Goal: Task Accomplishment & Management: Manage account settings

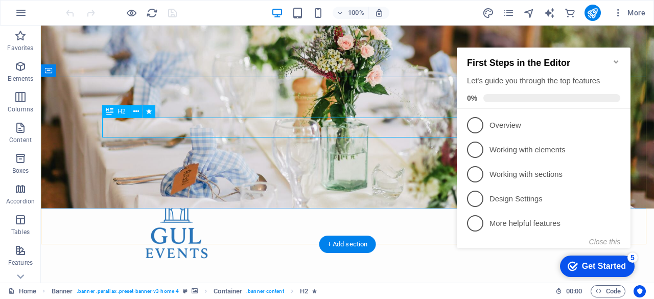
scroll to position [204, 0]
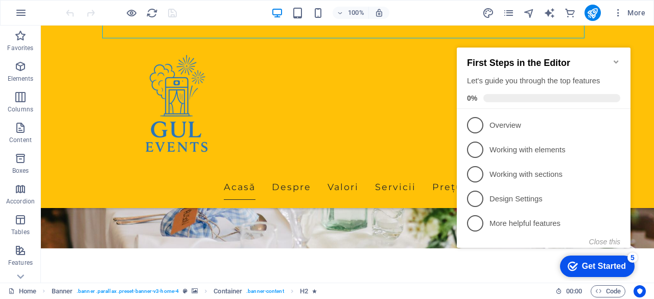
click at [615, 60] on icon "Minimize checklist" at bounding box center [616, 61] width 5 height 3
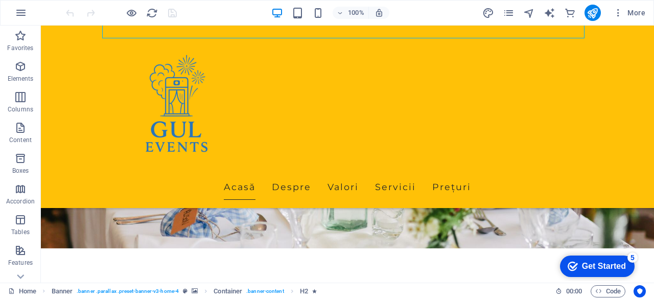
click at [609, 267] on div "Get Started" at bounding box center [604, 266] width 44 height 9
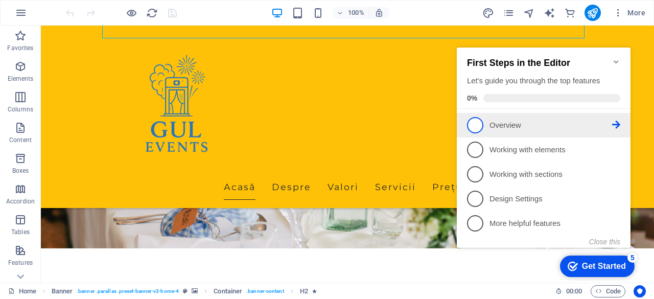
click at [475, 128] on span "1" at bounding box center [475, 125] width 16 height 16
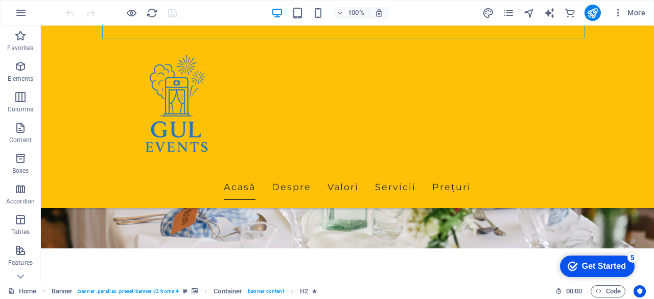
scroll to position [0, 0]
click at [587, 271] on div "Get Started" at bounding box center [604, 266] width 44 height 9
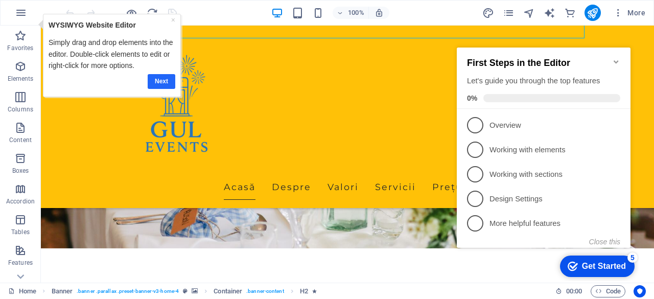
click at [155, 81] on link "Next" at bounding box center [162, 81] width 28 height 15
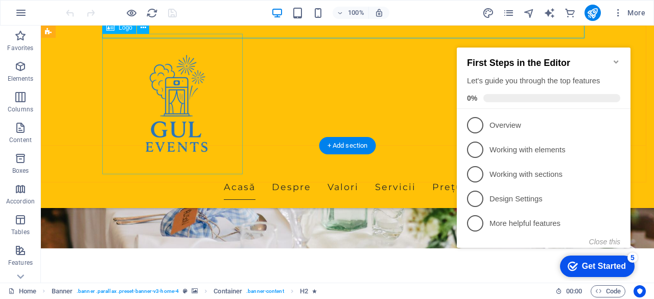
click at [161, 77] on div at bounding box center [347, 104] width 482 height 141
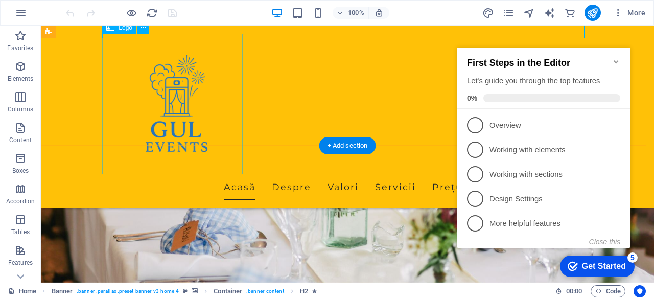
select select "px"
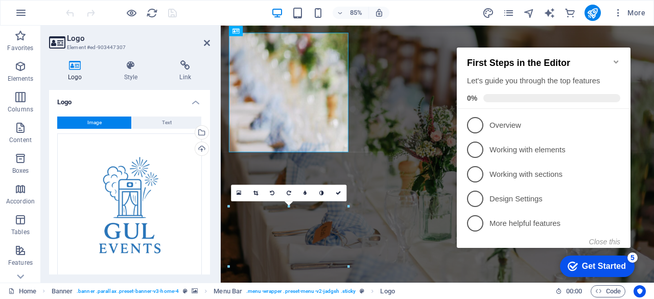
click at [611, 58] on h2 "First Steps in the Editor" at bounding box center [543, 63] width 153 height 11
click at [615, 60] on icon "Minimize checklist" at bounding box center [616, 62] width 8 height 8
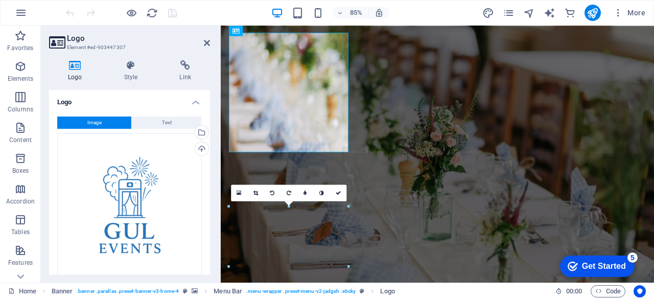
click at [577, 281] on div "checkmark Get Started 5 First Steps in the Editor Let's guide you through the t…" at bounding box center [595, 265] width 87 height 31
click at [53, 41] on icon at bounding box center [56, 42] width 15 height 14
click at [204, 41] on icon at bounding box center [207, 43] width 6 height 8
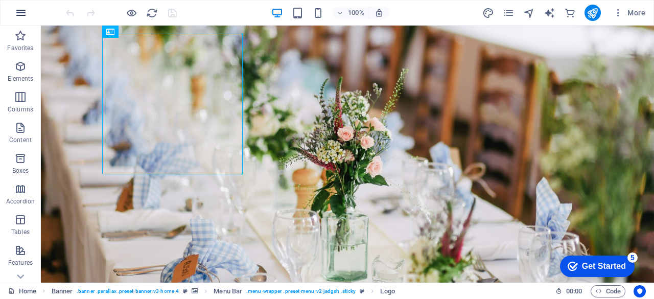
click at [24, 16] on icon "button" at bounding box center [21, 13] width 12 height 12
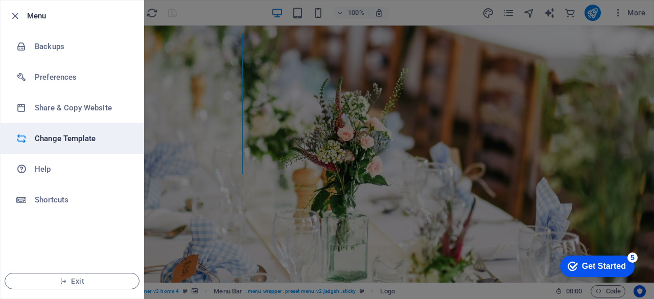
click at [63, 137] on h6 "Change Template" at bounding box center [82, 138] width 95 height 12
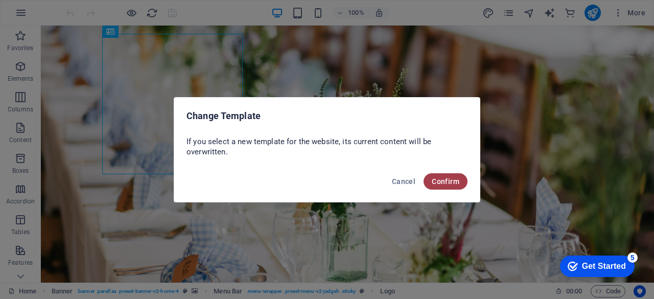
click at [435, 179] on span "Confirm" at bounding box center [446, 181] width 28 height 8
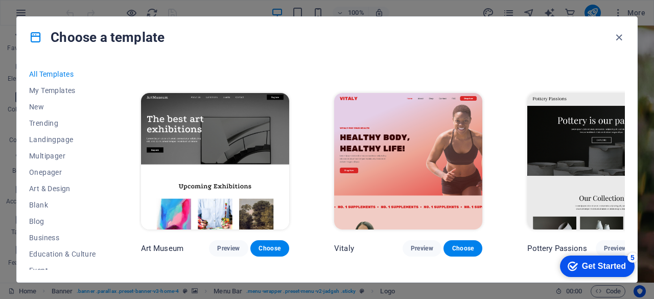
scroll to position [204, 0]
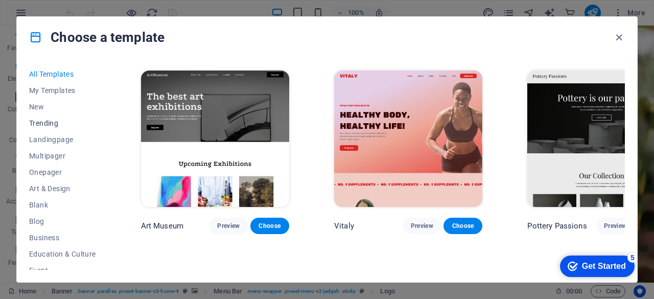
click at [54, 126] on span "Trending" at bounding box center [62, 123] width 67 height 8
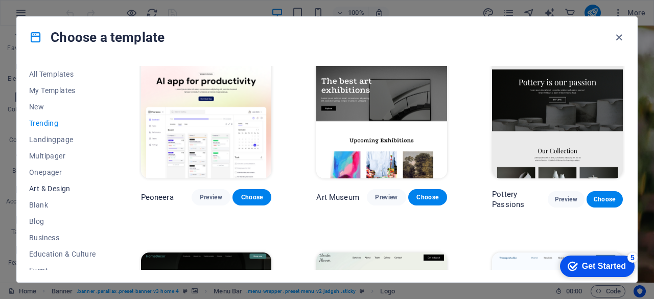
click at [62, 190] on span "Art & Design" at bounding box center [62, 188] width 67 height 8
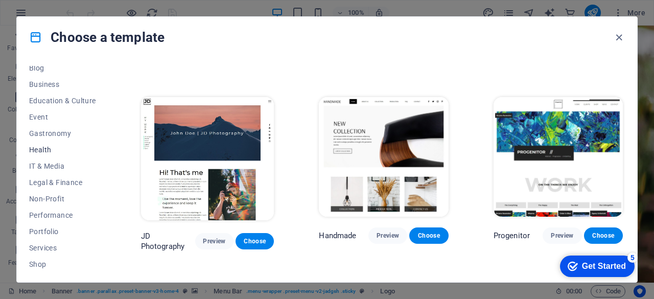
scroll to position [204, 0]
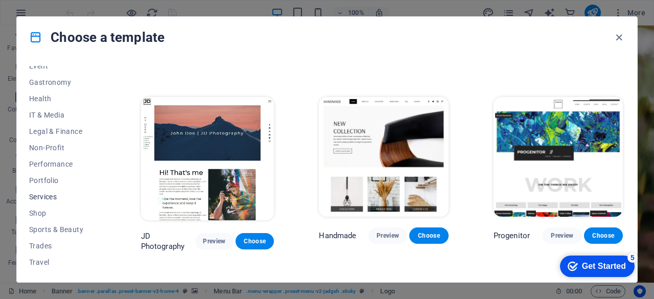
click at [56, 194] on span "Services" at bounding box center [62, 197] width 67 height 8
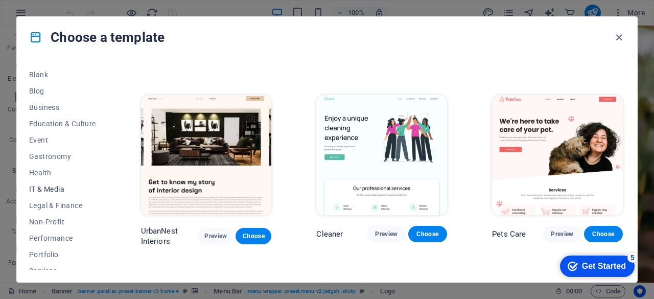
scroll to position [119, 0]
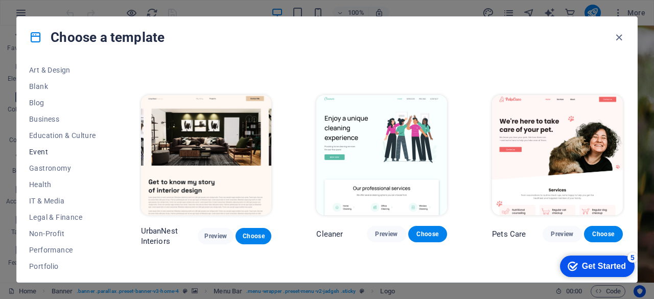
click at [71, 151] on span "Event" at bounding box center [62, 152] width 67 height 8
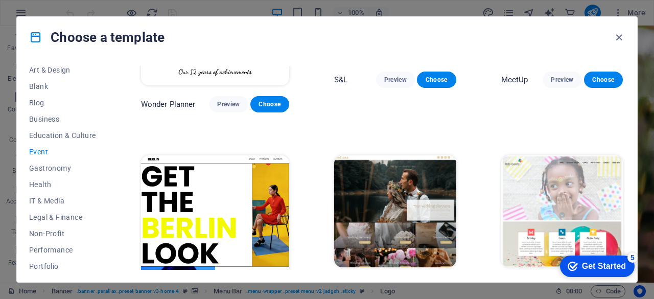
scroll to position [173, 0]
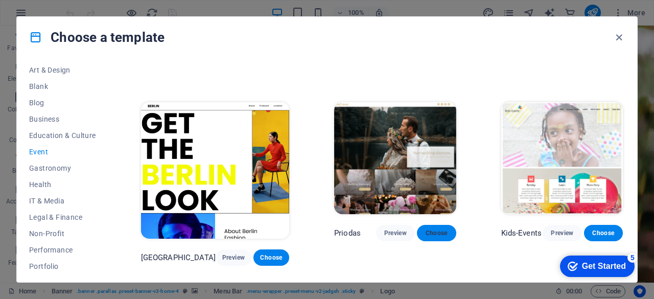
click at [417, 230] on button "Choose" at bounding box center [436, 233] width 39 height 16
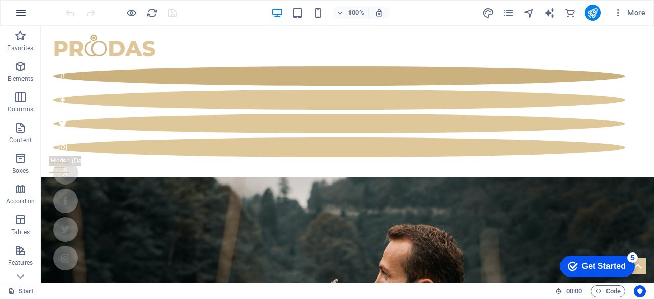
click at [22, 10] on icon "button" at bounding box center [21, 13] width 12 height 12
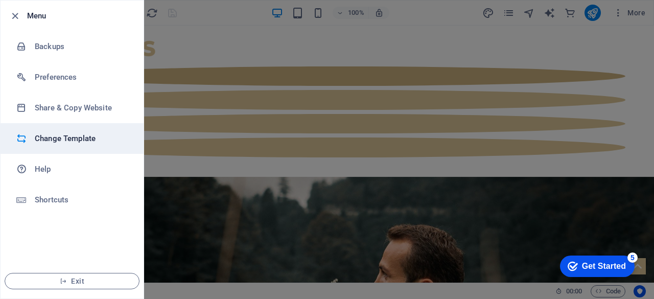
click at [61, 144] on h6 "Change Template" at bounding box center [82, 138] width 95 height 12
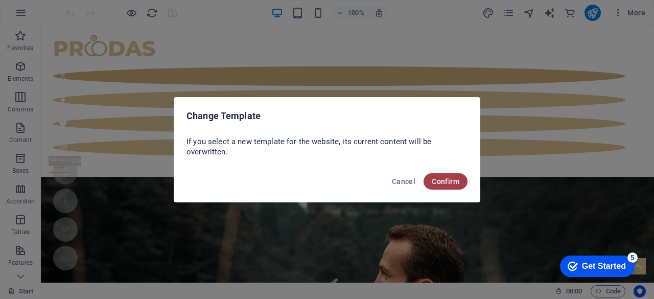
click at [429, 179] on button "Confirm" at bounding box center [446, 181] width 44 height 16
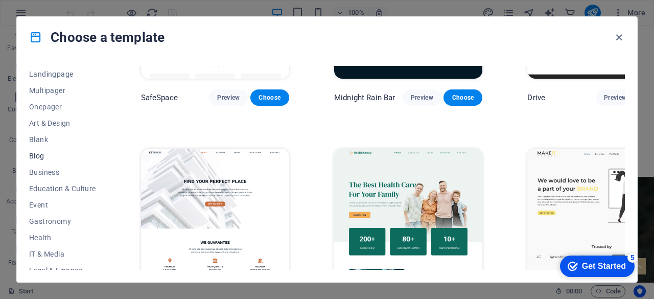
scroll to position [102, 0]
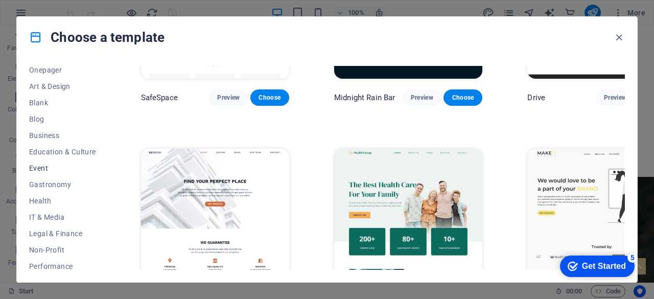
click at [66, 163] on button "Event" at bounding box center [62, 168] width 67 height 16
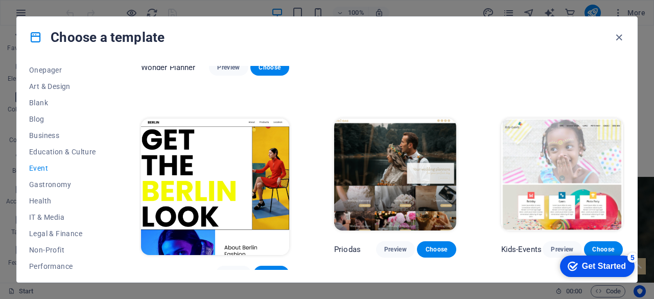
scroll to position [204, 0]
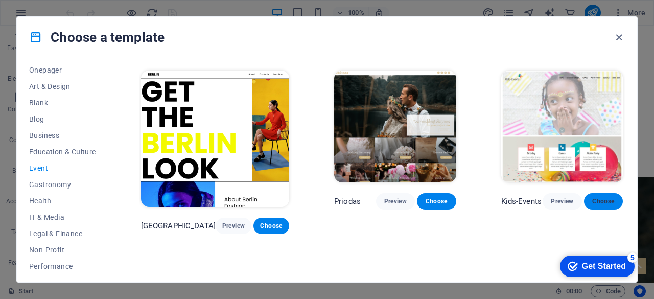
click at [600, 197] on span "Choose" at bounding box center [603, 201] width 22 height 8
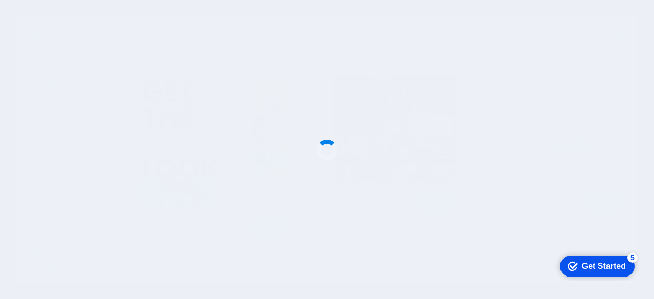
drag, startPoint x: 544, startPoint y: 234, endPoint x: 539, endPoint y: 238, distance: 6.9
click at [539, 238] on div at bounding box center [327, 149] width 654 height 299
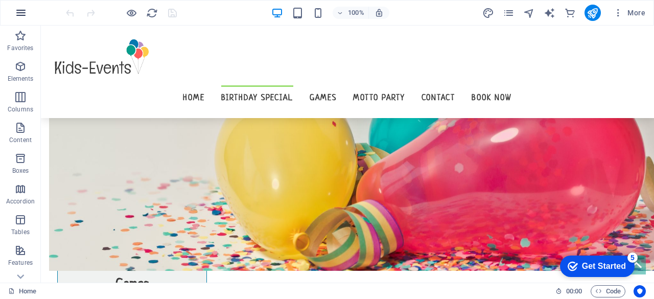
click at [19, 8] on icon "button" at bounding box center [21, 13] width 12 height 12
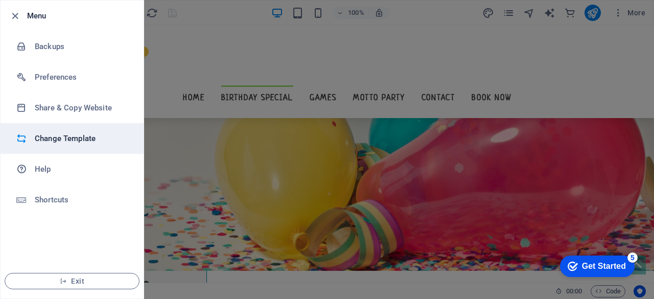
click at [72, 145] on li "Change Template" at bounding box center [72, 138] width 143 height 31
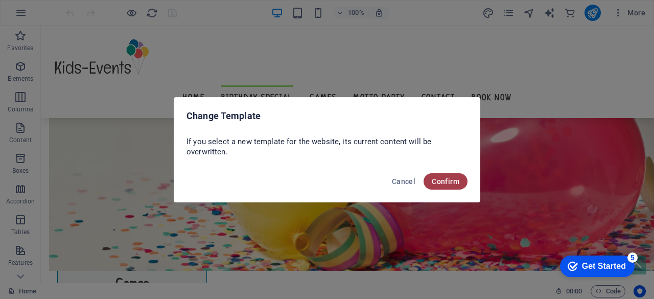
click at [454, 188] on button "Confirm" at bounding box center [446, 181] width 44 height 16
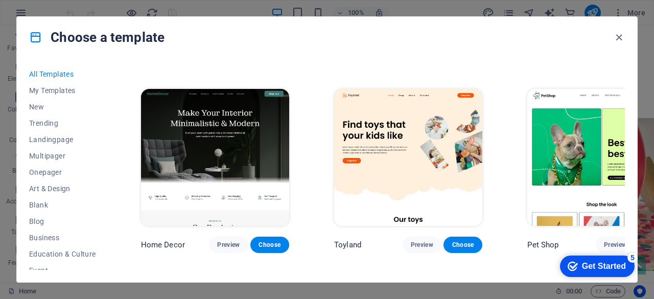
scroll to position [409, 0]
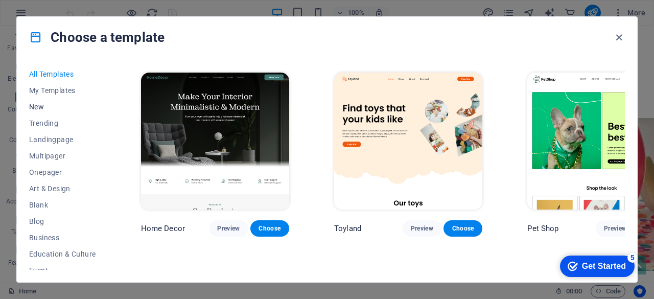
click at [53, 110] on span "New" at bounding box center [62, 107] width 67 height 8
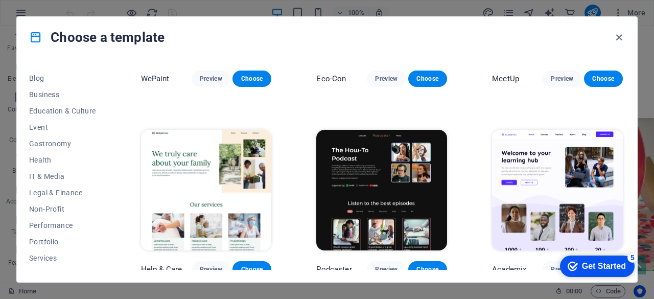
scroll to position [221, 0]
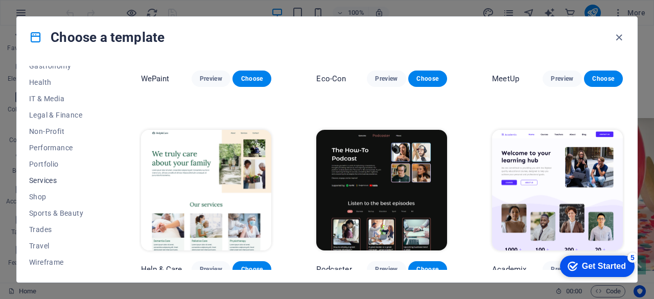
click at [70, 181] on span "Services" at bounding box center [62, 180] width 67 height 8
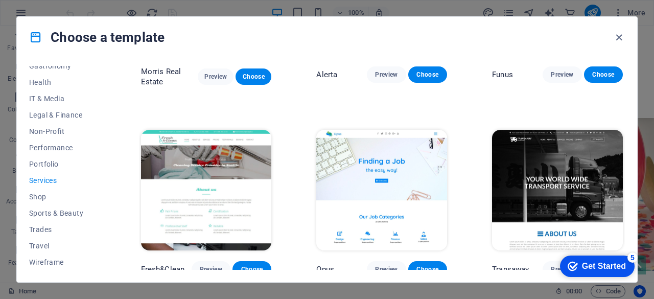
click at [71, 184] on span "Services" at bounding box center [62, 180] width 67 height 8
click at [64, 238] on button "Travel" at bounding box center [62, 246] width 67 height 16
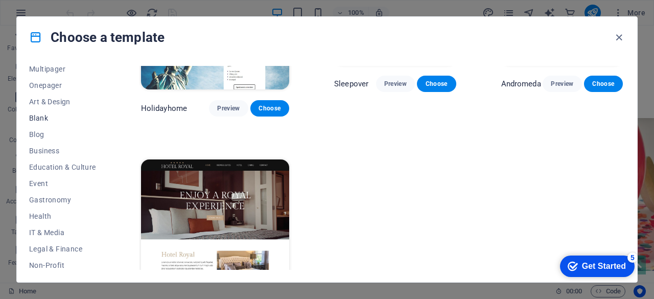
scroll to position [102, 0]
click at [50, 166] on span "Event" at bounding box center [62, 168] width 67 height 8
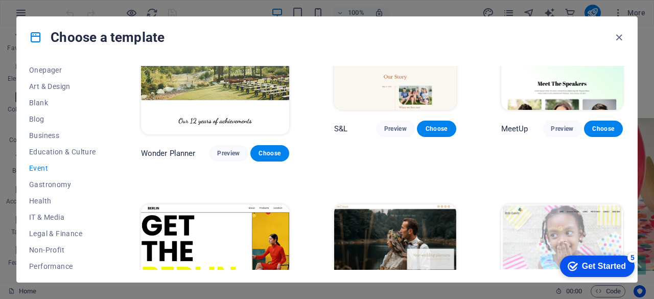
scroll to position [173, 0]
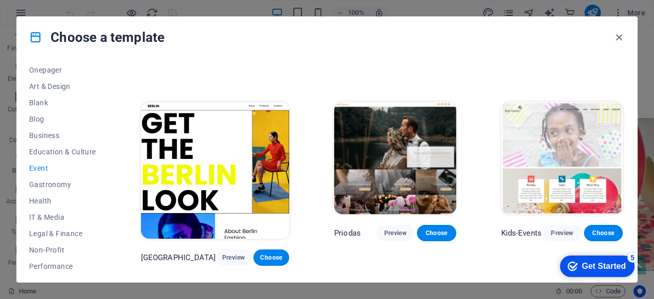
click at [308, 215] on div "Wonder Planner Preview Choose S&L Preview Choose MeetUp Preview Choose BERLIN P…" at bounding box center [382, 183] width 486 height 580
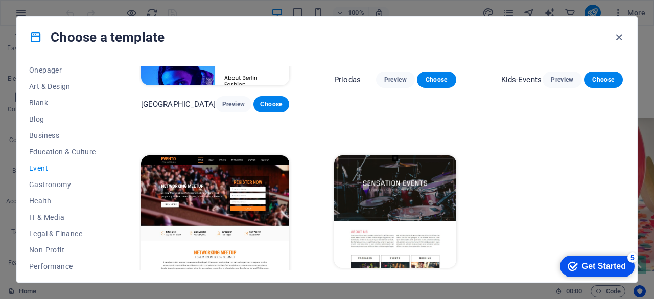
scroll to position [0, 0]
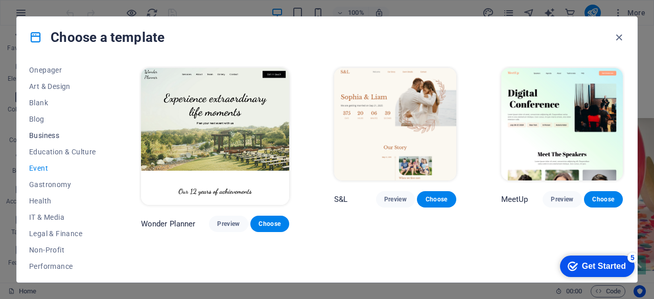
click at [76, 140] on button "Business" at bounding box center [62, 135] width 67 height 16
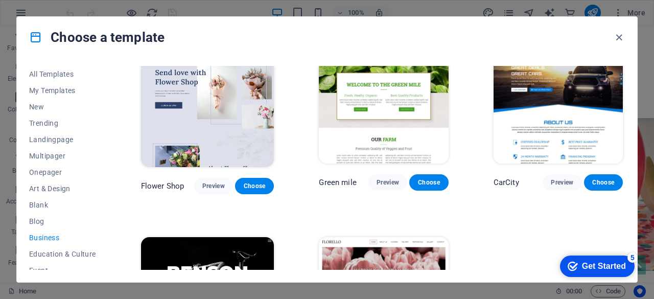
scroll to position [326, 0]
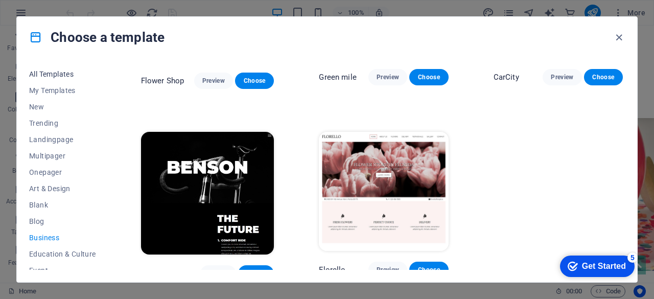
click at [64, 71] on span "All Templates" at bounding box center [62, 74] width 67 height 8
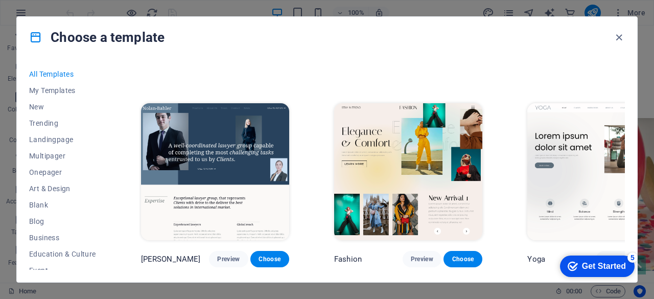
scroll to position [3492, 0]
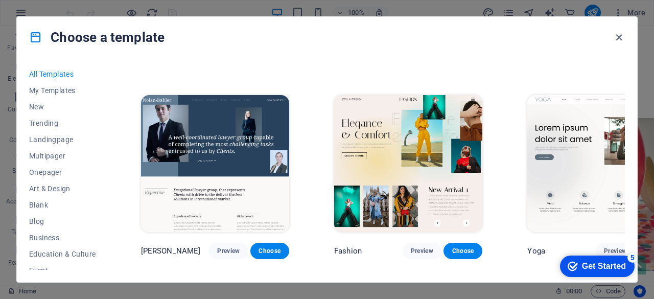
drag, startPoint x: 233, startPoint y: 138, endPoint x: 308, endPoint y: 33, distance: 128.6
click at [308, 33] on div "Choose a template" at bounding box center [327, 37] width 620 height 41
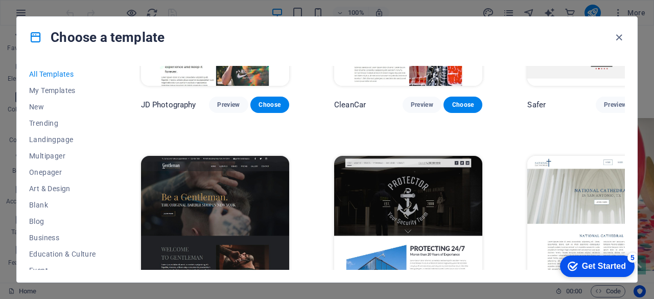
scroll to position [4565, 0]
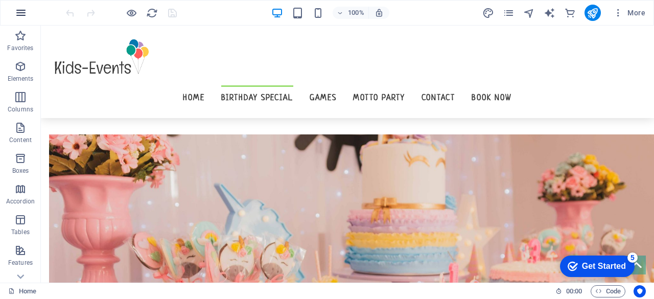
click at [19, 11] on icon "button" at bounding box center [21, 13] width 12 height 12
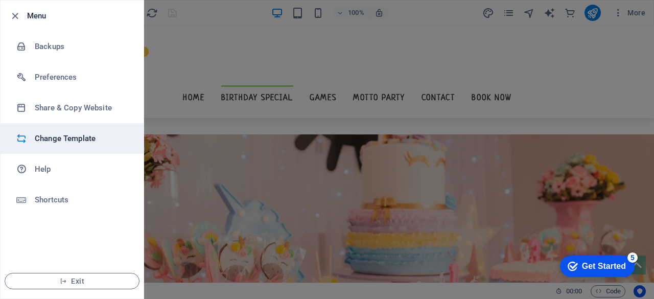
click at [36, 141] on h6 "Change Template" at bounding box center [82, 138] width 95 height 12
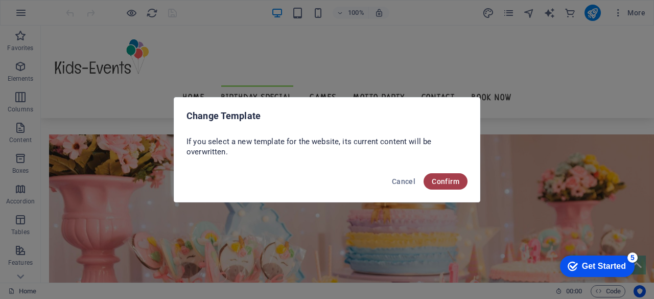
click at [434, 178] on span "Confirm" at bounding box center [446, 181] width 28 height 8
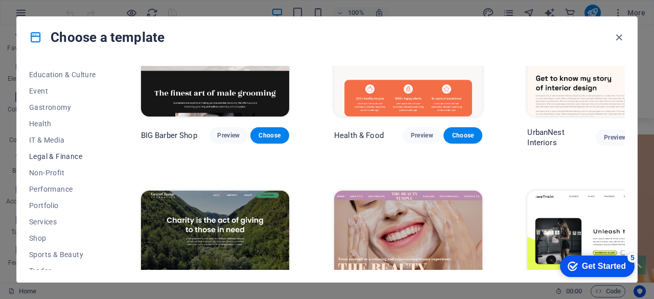
scroll to position [221, 0]
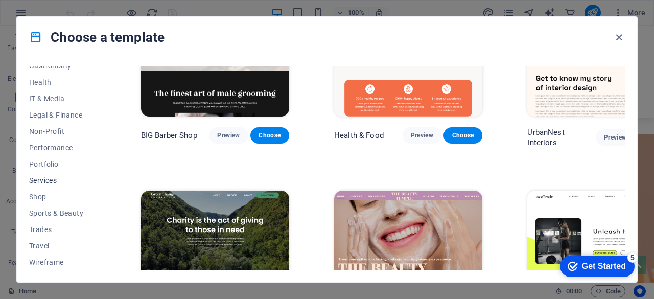
click at [37, 176] on span "Services" at bounding box center [62, 180] width 67 height 8
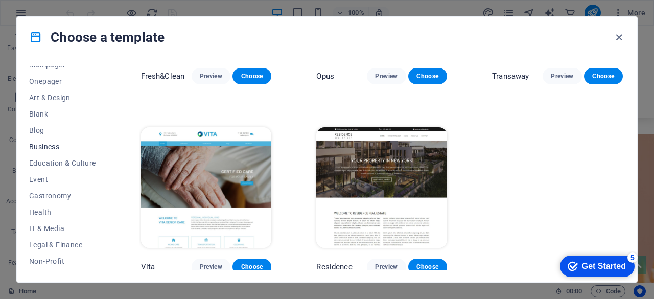
scroll to position [67, 0]
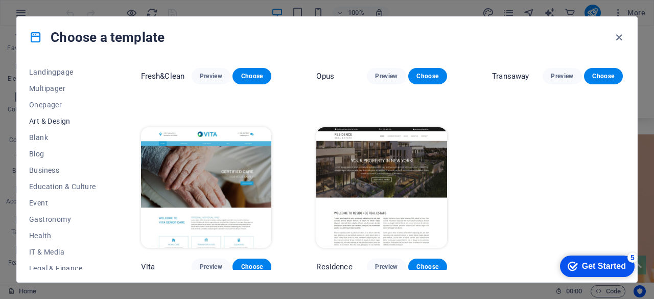
click at [52, 117] on span "Art & Design" at bounding box center [62, 121] width 67 height 8
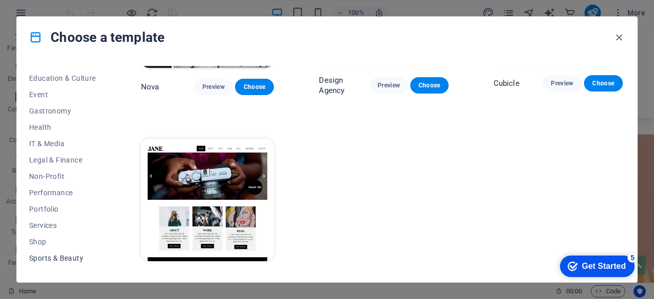
scroll to position [221, 0]
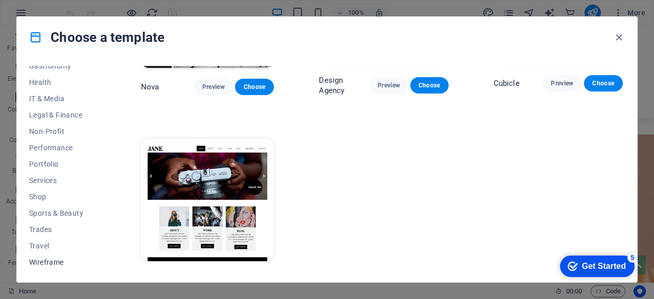
click at [60, 262] on span "Wireframe" at bounding box center [62, 262] width 67 height 8
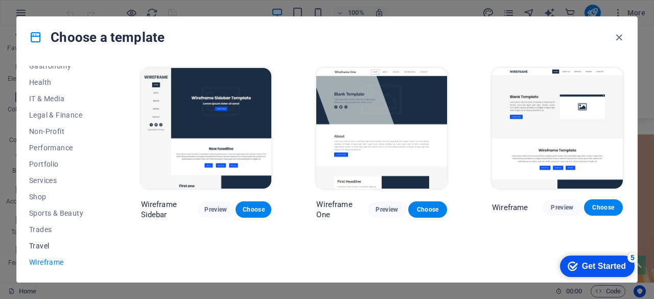
click at [54, 248] on span "Travel" at bounding box center [62, 246] width 67 height 8
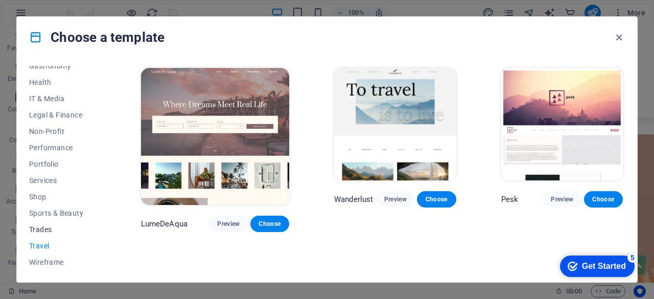
click at [50, 235] on button "Trades" at bounding box center [62, 229] width 67 height 16
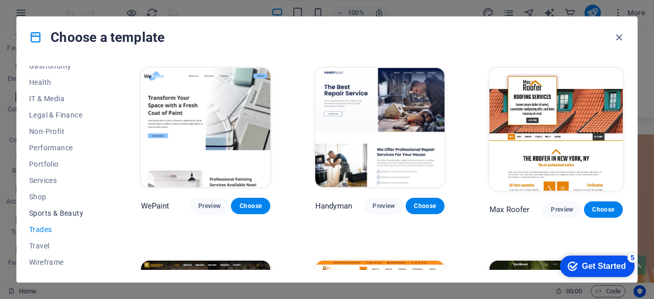
click at [51, 212] on span "Sports & Beauty" at bounding box center [62, 213] width 67 height 8
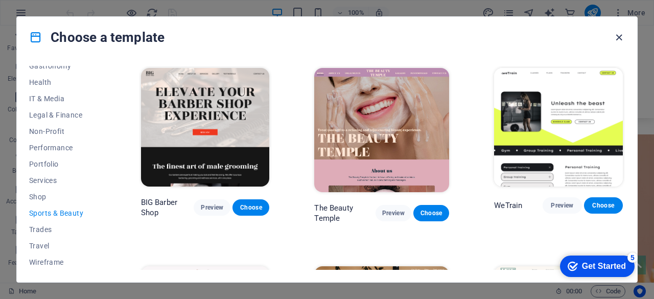
click at [621, 35] on icon "button" at bounding box center [619, 38] width 12 height 12
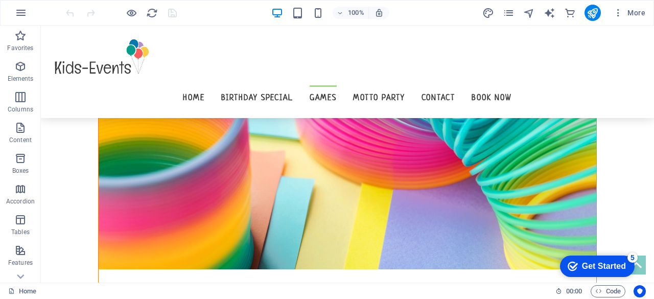
scroll to position [1380, 0]
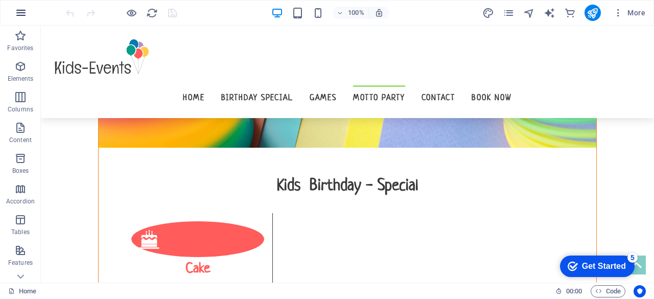
click at [17, 9] on icon "button" at bounding box center [21, 13] width 12 height 12
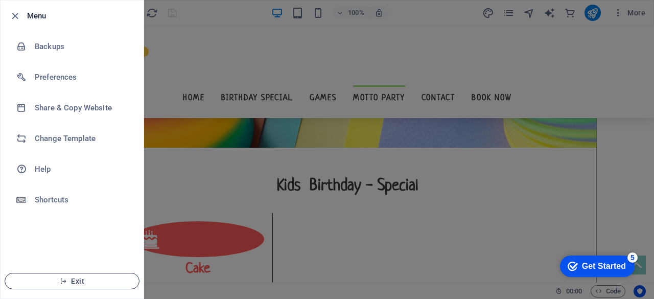
click at [62, 284] on icon "button" at bounding box center [63, 281] width 7 height 7
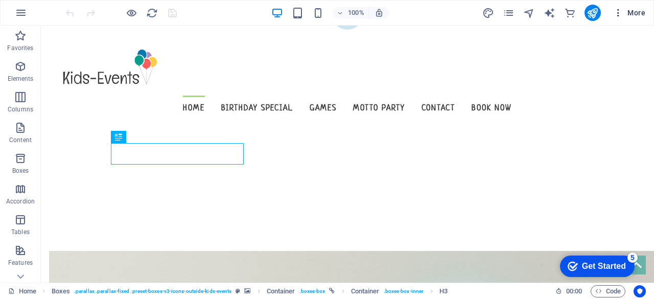
click at [637, 13] on span "More" at bounding box center [629, 13] width 32 height 10
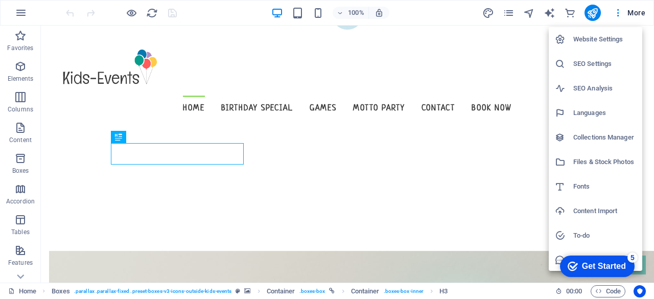
click at [617, 45] on li "Website Settings" at bounding box center [596, 39] width 94 height 25
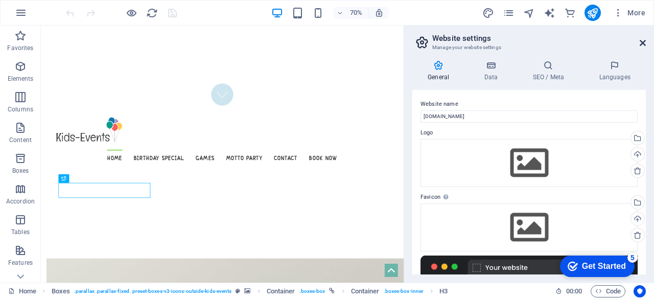
click at [644, 44] on icon at bounding box center [643, 43] width 6 height 8
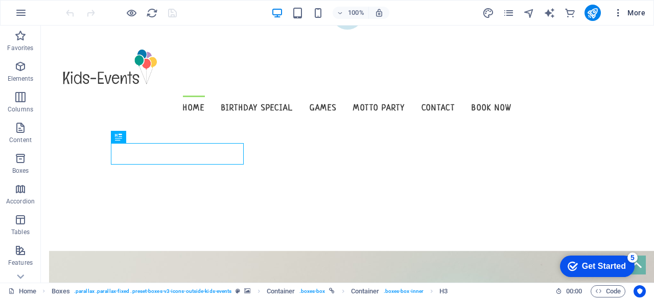
click at [623, 16] on icon "button" at bounding box center [618, 13] width 10 height 10
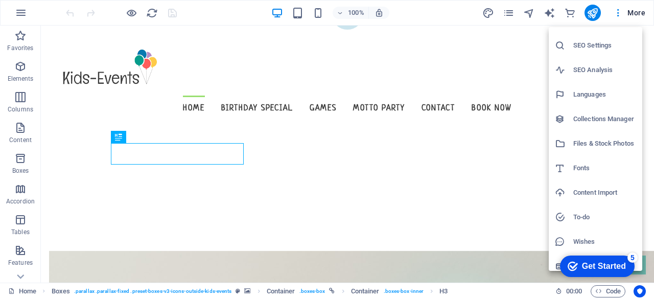
scroll to position [26, 0]
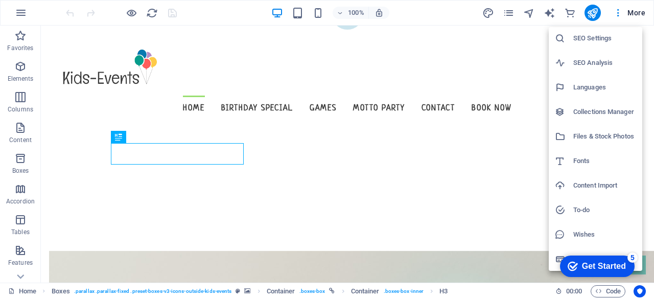
click at [600, 166] on h6 "Fonts" at bounding box center [604, 161] width 63 height 12
select select "popularity"
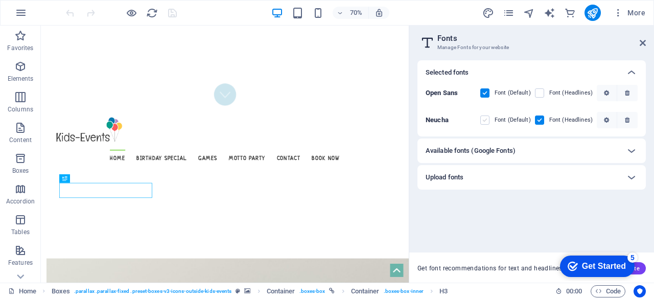
click at [490, 119] on label at bounding box center [484, 119] width 9 height 9
click at [0, 0] on input "checkbox" at bounding box center [0, 0] width 0 height 0
click at [492, 120] on span at bounding box center [492, 120] width 5 height 5
click at [492, 94] on span at bounding box center [492, 92] width 5 height 5
click at [490, 94] on label at bounding box center [484, 92] width 9 height 9
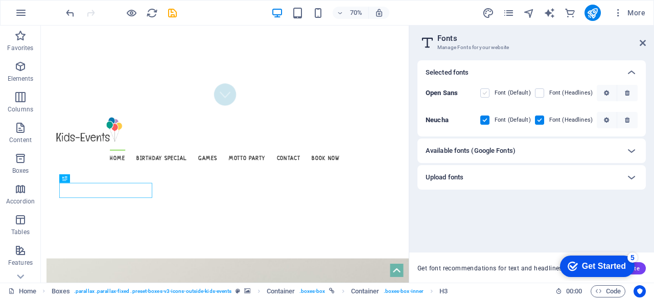
click at [0, 0] on Sans "checkbox" at bounding box center [0, 0] width 0 height 0
drag, startPoint x: 489, startPoint y: 96, endPoint x: 25, endPoint y: 0, distance: 473.8
click at [489, 96] on label at bounding box center [484, 92] width 9 height 9
click at [0, 0] on Sans "checkbox" at bounding box center [0, 0] width 0 height 0
click at [23, 3] on button "button" at bounding box center [21, 13] width 25 height 25
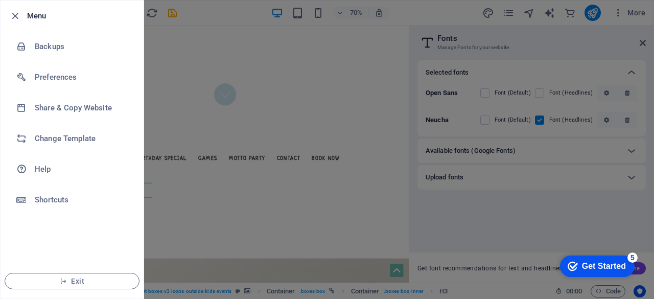
click at [14, 15] on icon "button" at bounding box center [15, 16] width 12 height 12
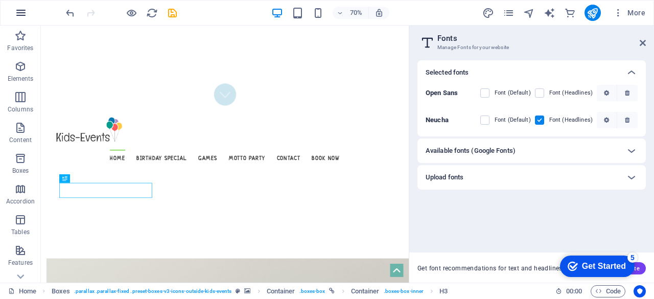
click at [26, 11] on icon "button" at bounding box center [21, 13] width 12 height 12
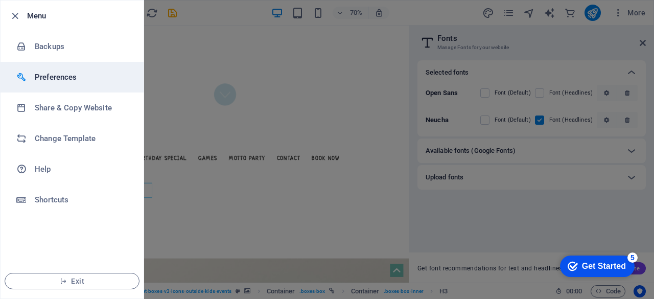
click at [84, 81] on h6 "Preferences" at bounding box center [82, 77] width 95 height 12
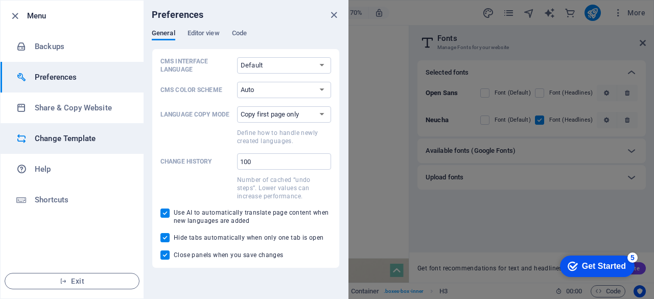
click at [50, 136] on h6 "Change Template" at bounding box center [82, 138] width 95 height 12
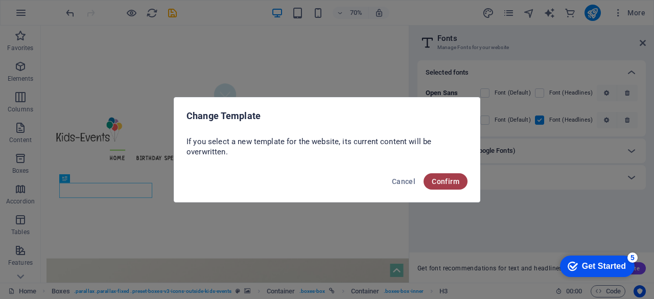
click at [445, 184] on span "Confirm" at bounding box center [446, 181] width 28 height 8
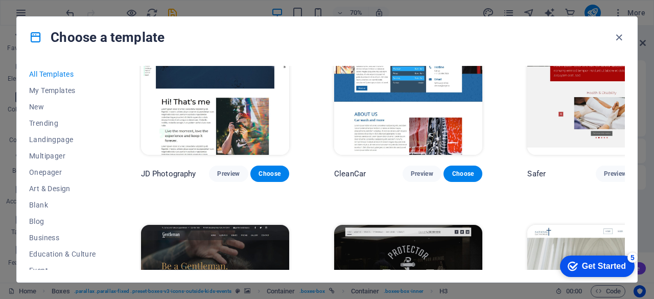
scroll to position [4242, 0]
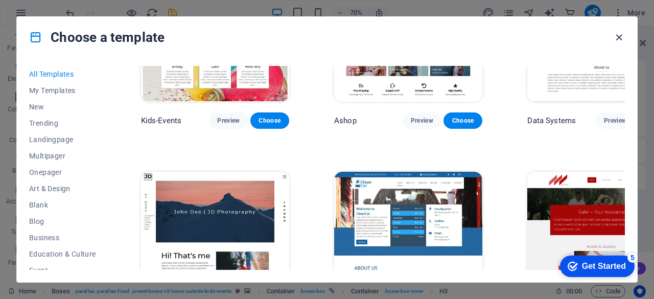
click at [613, 34] on icon "button" at bounding box center [619, 38] width 12 height 12
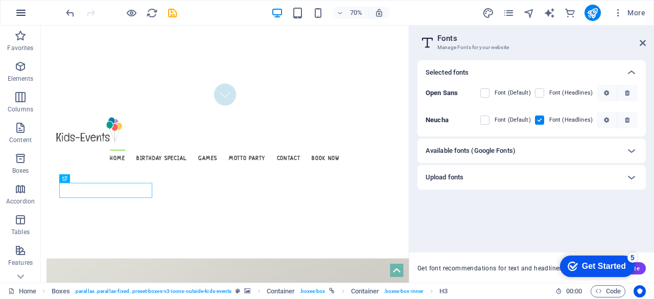
click at [11, 4] on button "button" at bounding box center [21, 13] width 25 height 25
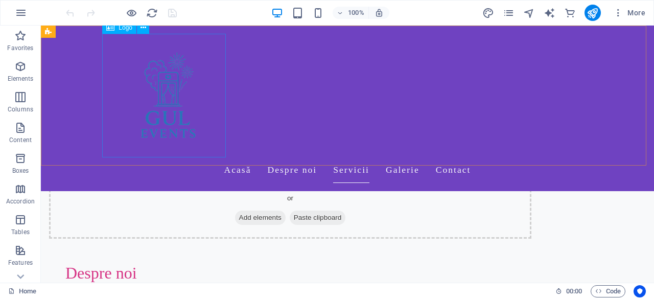
scroll to position [216, 0]
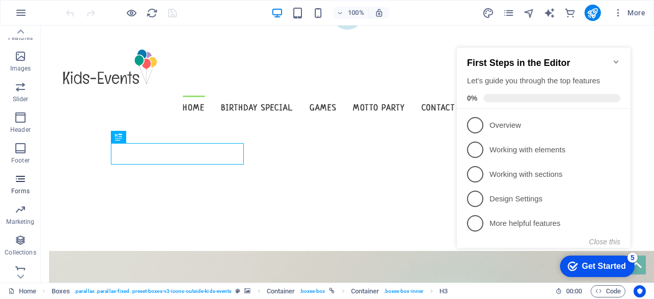
scroll to position [233, 0]
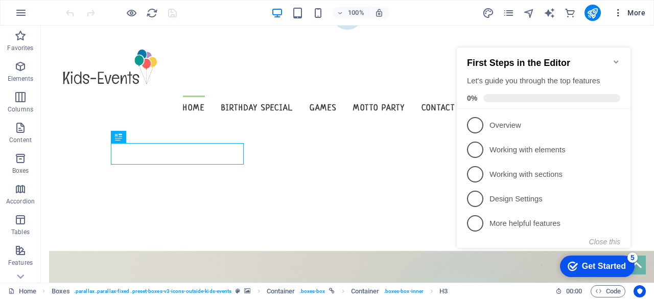
click at [621, 10] on icon "button" at bounding box center [618, 13] width 10 height 10
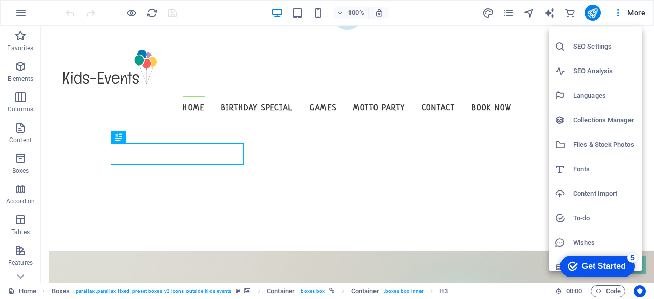
scroll to position [26, 0]
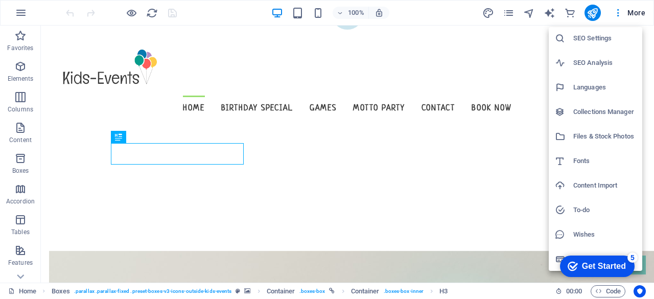
click at [21, 271] on div at bounding box center [327, 149] width 654 height 299
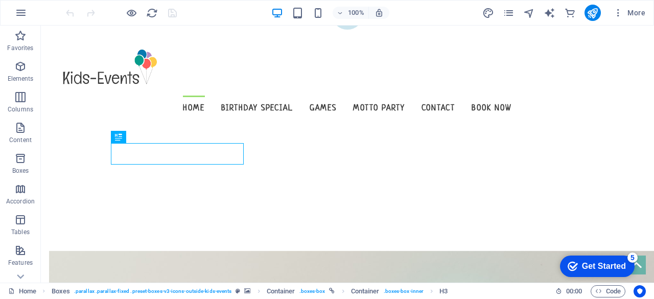
click at [21, 277] on icon at bounding box center [20, 276] width 7 height 5
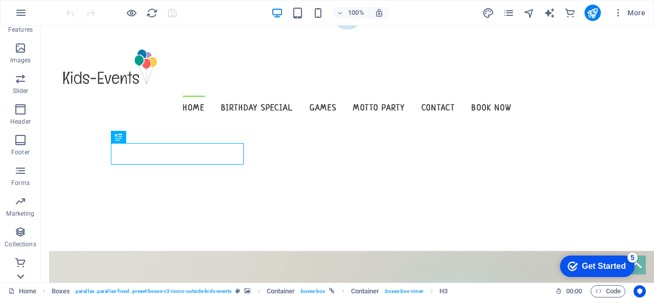
scroll to position [233, 0]
click at [17, 10] on icon "button" at bounding box center [21, 13] width 12 height 12
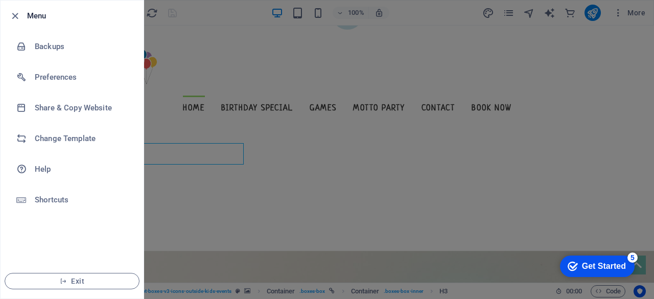
click at [540, 55] on div at bounding box center [327, 149] width 654 height 299
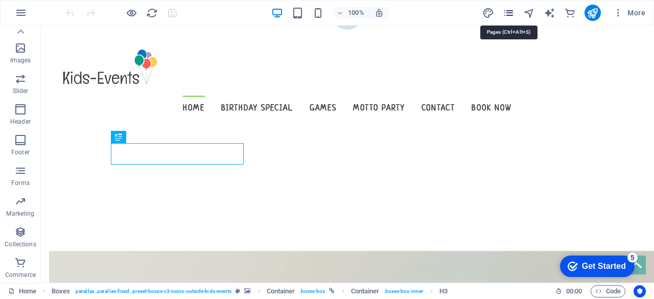
click at [515, 10] on icon "pages" at bounding box center [509, 13] width 12 height 12
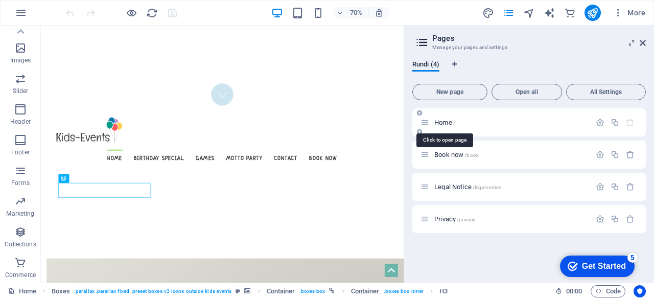
click at [436, 123] on span "Home /" at bounding box center [444, 123] width 21 height 8
click at [444, 153] on span "Book now /book" at bounding box center [456, 155] width 44 height 8
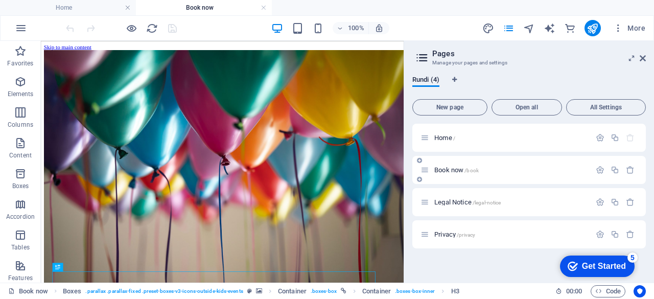
scroll to position [0, 0]
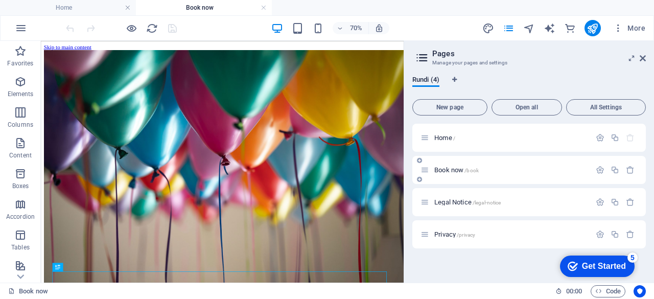
click at [446, 170] on span "Book now /book" at bounding box center [456, 170] width 44 height 8
click at [446, 205] on span "Legal Notice /legal-notice" at bounding box center [467, 202] width 66 height 8
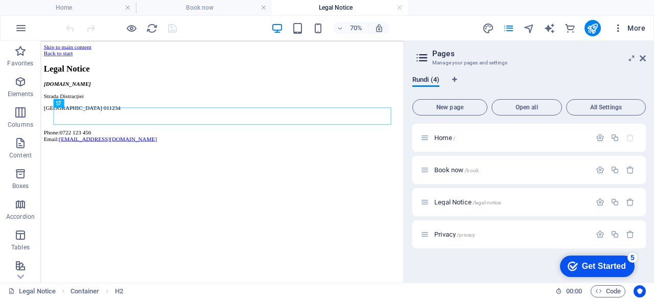
click at [619, 27] on icon "button" at bounding box center [618, 28] width 10 height 10
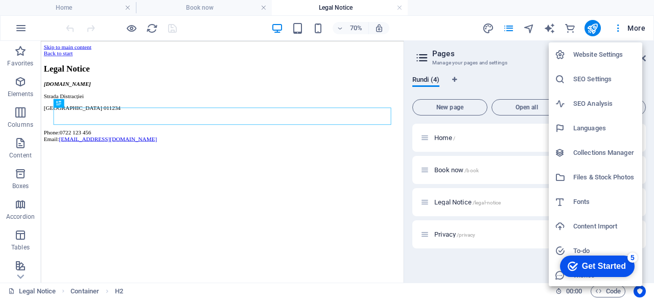
click at [614, 126] on h6 "Languages" at bounding box center [604, 128] width 63 height 12
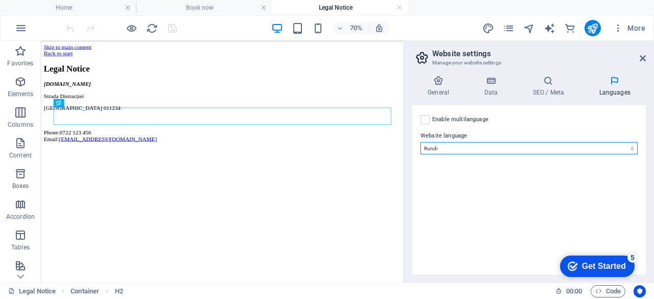
click at [567, 142] on select "Abkhazian Afar Afrikaans Akan Albanian Amharic Arabic Aragonese Armenian Assame…" at bounding box center [529, 148] width 217 height 12
select select "131"
click at [421, 142] on select "Abkhazian Afar Afrikaans Akan Albanian Amharic Arabic Aragonese Armenian Assame…" at bounding box center [529, 148] width 217 height 12
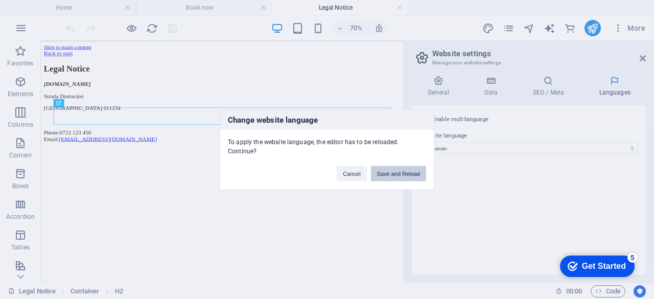
click at [404, 167] on button "Save and Reload" at bounding box center [398, 173] width 55 height 15
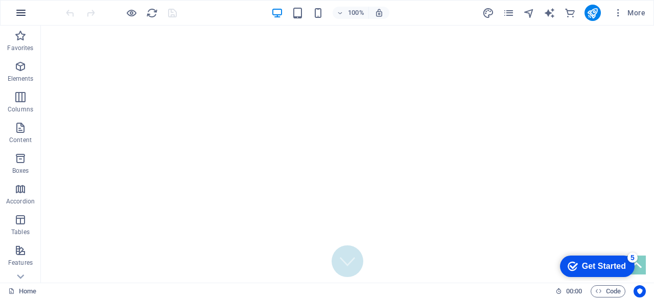
click at [11, 11] on button "button" at bounding box center [21, 13] width 25 height 25
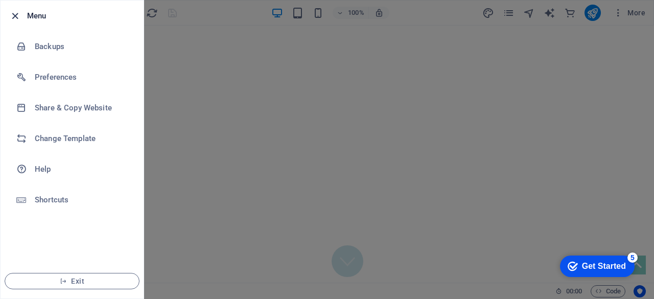
drag, startPoint x: 18, startPoint y: 17, endPoint x: 613, endPoint y: 1, distance: 595.1
click at [18, 17] on icon "button" at bounding box center [15, 16] width 12 height 12
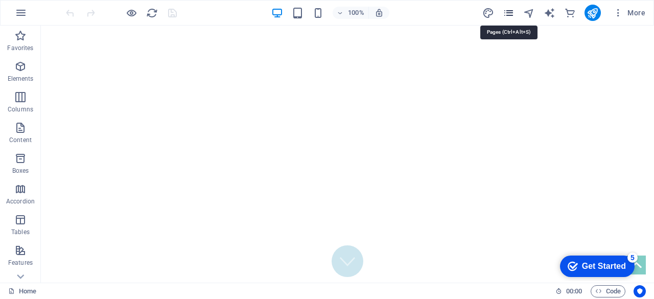
click at [509, 17] on icon "pages" at bounding box center [509, 13] width 12 height 12
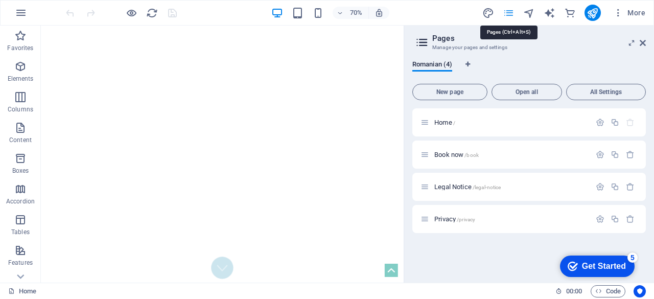
click at [509, 17] on icon "pages" at bounding box center [509, 13] width 12 height 12
click at [644, 42] on icon at bounding box center [643, 43] width 6 height 8
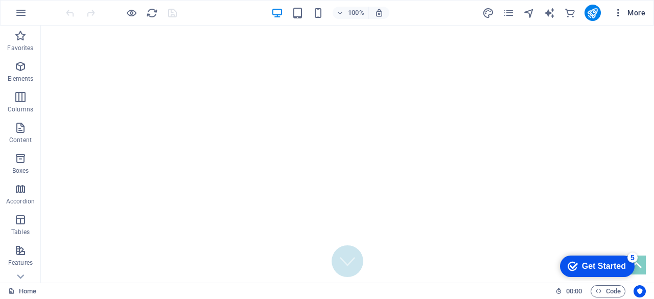
click at [619, 15] on icon "button" at bounding box center [618, 13] width 10 height 10
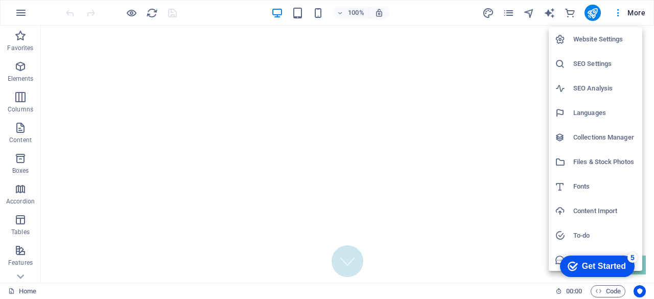
click at [593, 41] on h6 "Website Settings" at bounding box center [604, 39] width 63 height 12
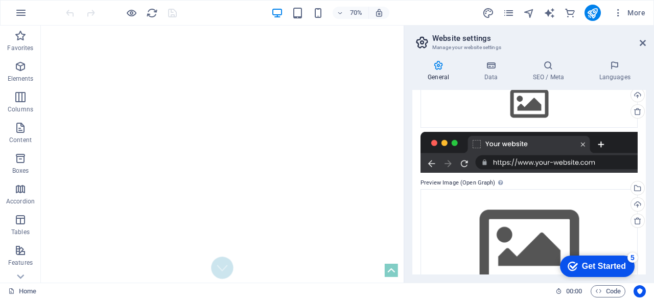
scroll to position [112, 0]
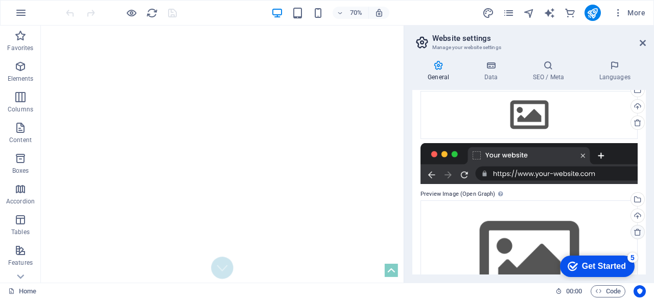
click at [636, 233] on icon at bounding box center [638, 232] width 8 height 8
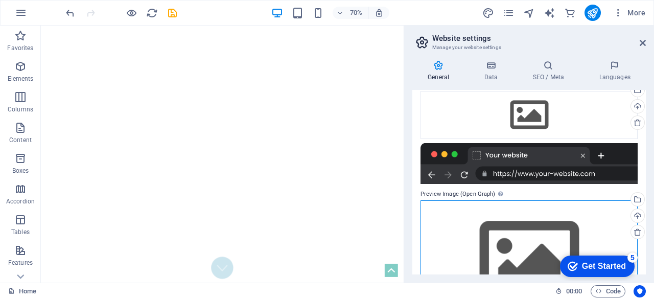
click at [575, 217] on div "Drag files here, click to choose files or select files from Files or our free s…" at bounding box center [529, 258] width 217 height 117
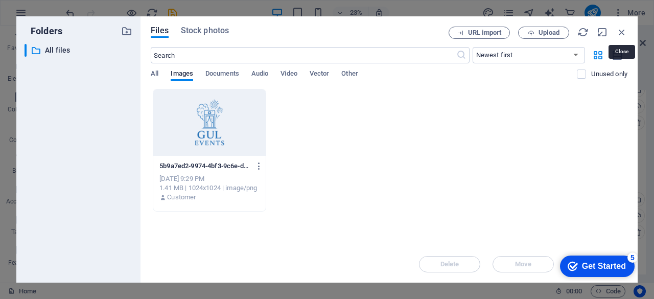
click at [622, 29] on icon "button" at bounding box center [621, 32] width 11 height 11
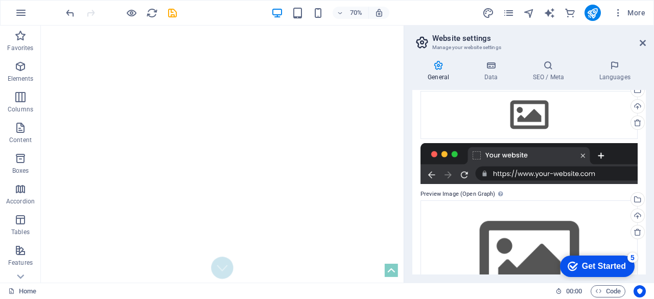
click at [647, 44] on aside "Website settings Manage your website settings General Data SEO / Meta Languages…" at bounding box center [529, 154] width 250 height 257
click at [640, 44] on icon at bounding box center [643, 43] width 6 height 8
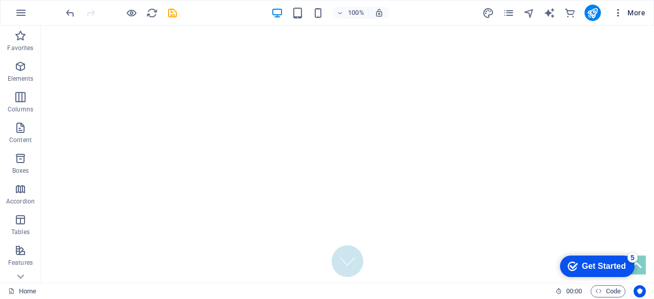
click at [623, 17] on icon "button" at bounding box center [618, 13] width 10 height 10
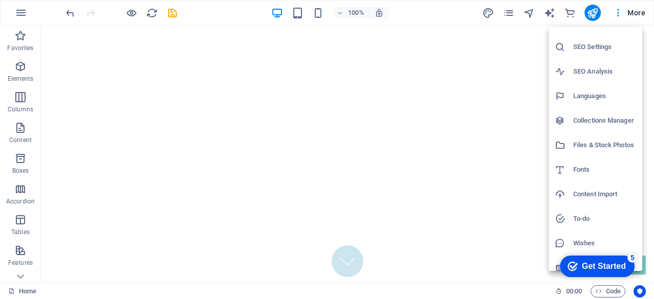
scroll to position [26, 0]
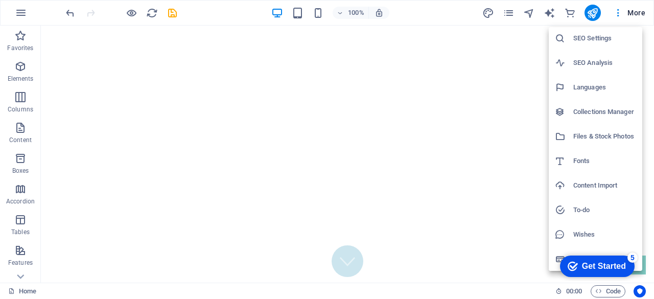
click at [508, 16] on div at bounding box center [327, 149] width 654 height 299
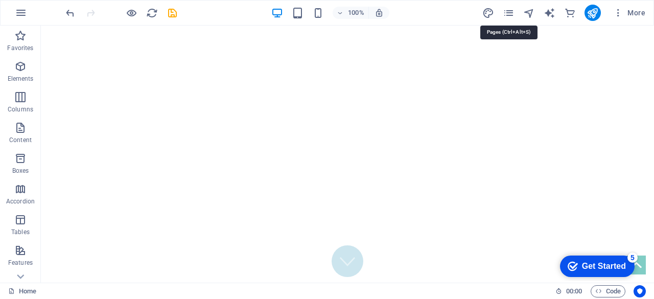
click at [509, 12] on icon "pages" at bounding box center [509, 13] width 12 height 12
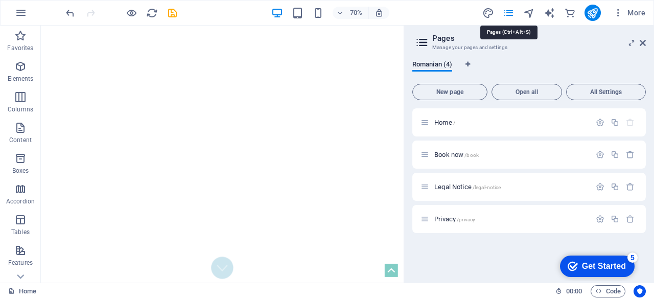
click at [509, 12] on icon "pages" at bounding box center [509, 13] width 12 height 12
click at [618, 91] on span "All Settings" at bounding box center [606, 92] width 71 height 6
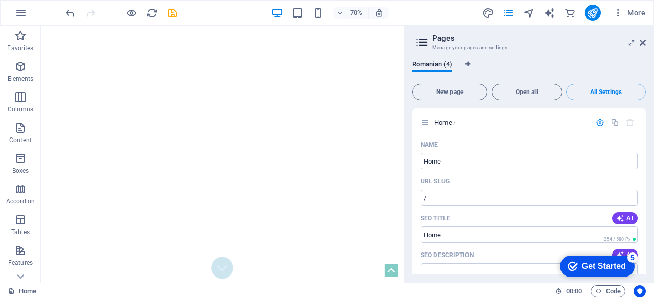
scroll to position [1208, 0]
